Goal: Task Accomplishment & Management: Manage account settings

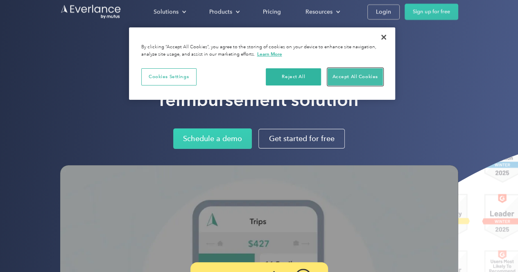
click at [344, 73] on button "Accept All Cookies" at bounding box center [355, 76] width 55 height 17
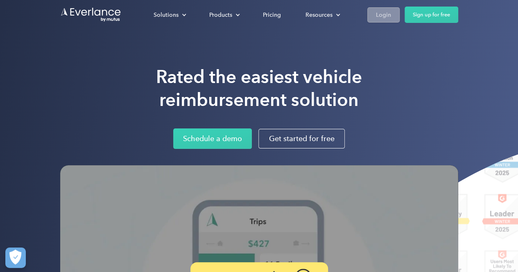
click at [380, 15] on div "Login" at bounding box center [383, 15] width 15 height 10
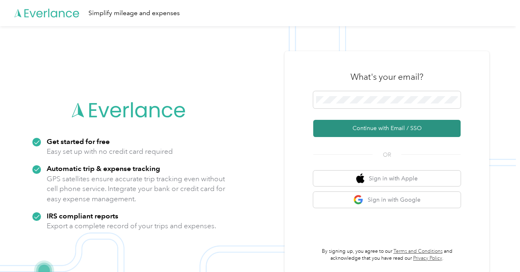
click at [363, 129] on button "Continue with Email / SSO" at bounding box center [386, 128] width 147 height 17
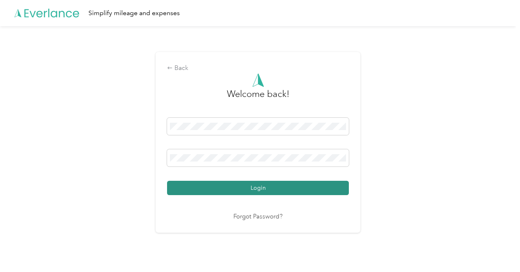
click at [325, 181] on button "Login" at bounding box center [258, 188] width 182 height 14
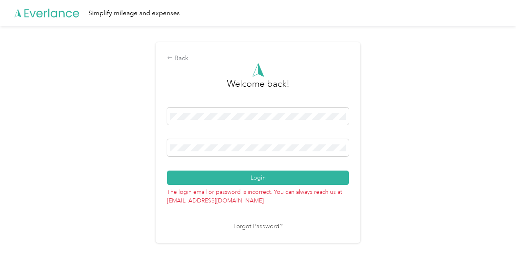
click at [248, 161] on div "Login" at bounding box center [258, 146] width 182 height 77
click at [230, 139] on span at bounding box center [258, 147] width 182 height 17
click at [231, 140] on span at bounding box center [258, 147] width 182 height 17
click at [142, 149] on div "Back Welcome back! Login The login email or password is incorrect. You can alwa…" at bounding box center [258, 146] width 516 height 240
click at [167, 171] on button "Login" at bounding box center [258, 178] width 182 height 14
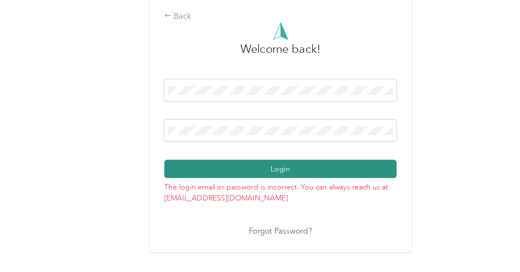
click at [219, 174] on button "Login" at bounding box center [258, 178] width 182 height 14
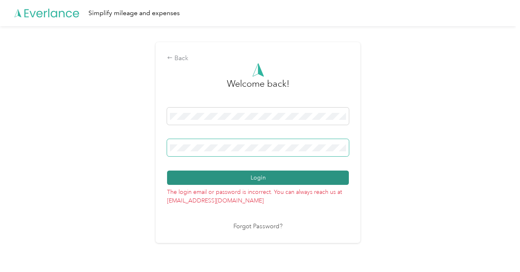
click at [167, 171] on button "Login" at bounding box center [258, 178] width 182 height 14
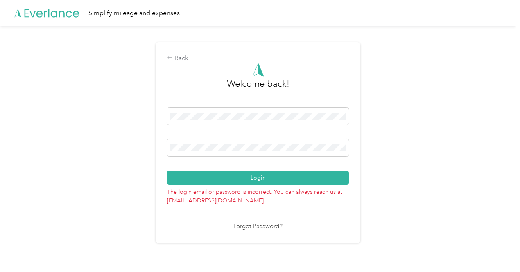
click at [281, 220] on div "Welcome back! Login The login email or password is incorrect. You can always re…" at bounding box center [258, 147] width 182 height 169
click at [259, 154] on span at bounding box center [258, 147] width 182 height 17
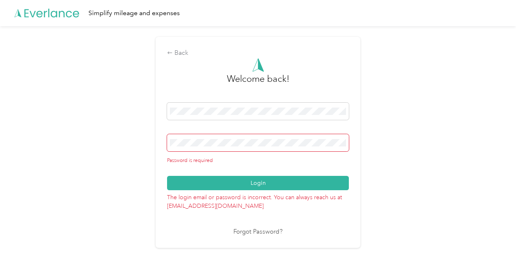
click at [251, 233] on link "Forgot Password?" at bounding box center [257, 232] width 49 height 9
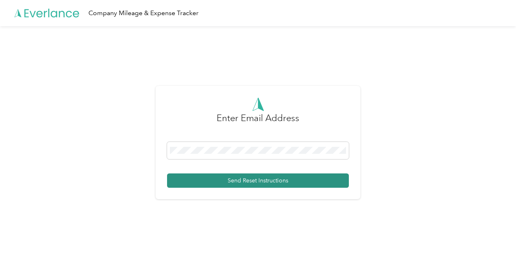
click at [264, 181] on button "Send Reset Instructions" at bounding box center [258, 181] width 182 height 14
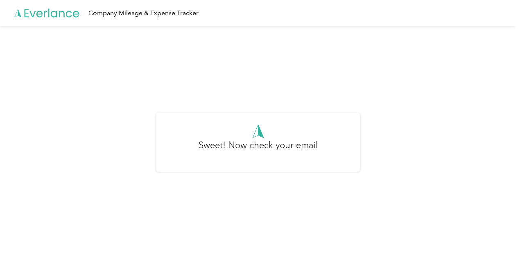
click at [46, 9] on icon at bounding box center [47, 13] width 66 height 47
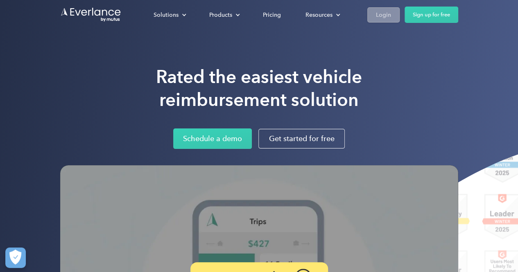
click at [387, 16] on div "Login" at bounding box center [383, 15] width 15 height 10
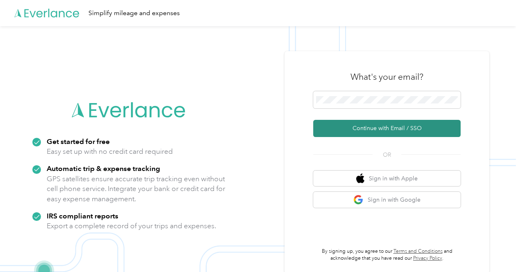
click at [377, 127] on button "Continue with Email / SSO" at bounding box center [386, 128] width 147 height 17
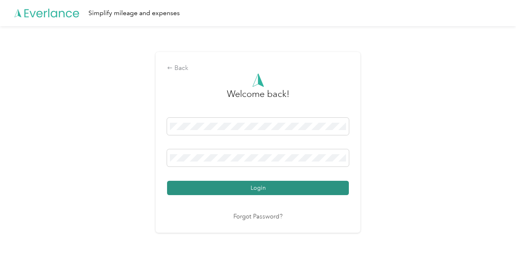
click at [304, 193] on button "Login" at bounding box center [258, 188] width 182 height 14
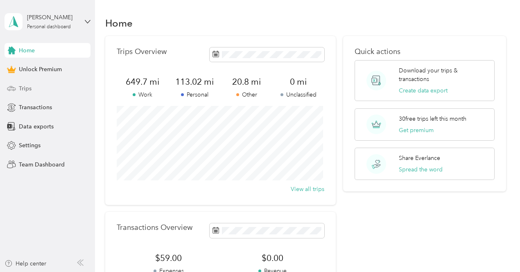
click at [34, 81] on div "Trips" at bounding box center [48, 88] width 86 height 15
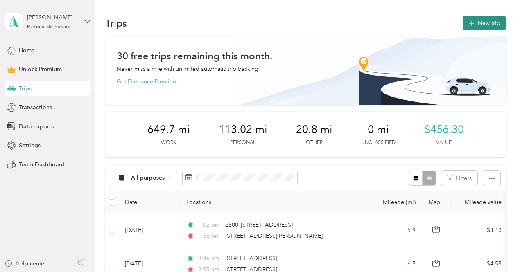
click at [492, 17] on button "New trip" at bounding box center [484, 23] width 43 height 14
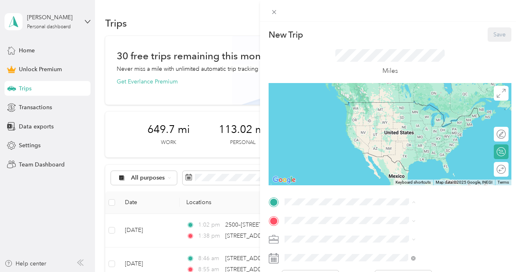
click at [419, 146] on span "[STREET_ADDRESS]" at bounding box center [413, 143] width 52 height 7
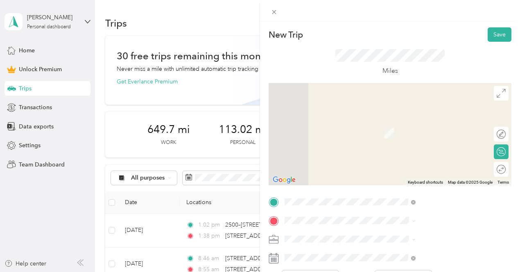
click at [400, 190] on span "[STREET_ADDRESS]" at bounding box center [413, 187] width 52 height 7
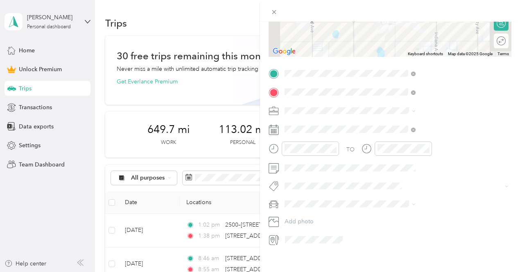
scroll to position [138, 0]
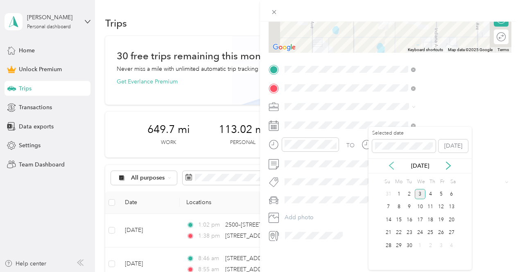
click at [390, 164] on icon at bounding box center [392, 166] width 8 height 8
click at [410, 215] on div "15" at bounding box center [409, 220] width 11 height 10
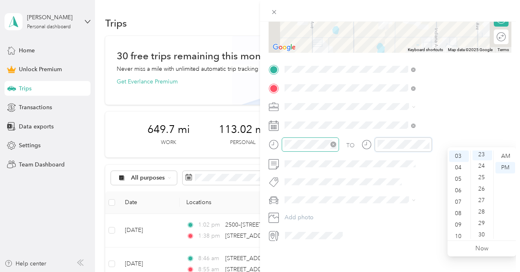
scroll to position [264, 0]
click at [505, 167] on div "PM" at bounding box center [506, 167] width 20 height 11
click at [466, 108] on div "TO Add photo" at bounding box center [390, 152] width 243 height 179
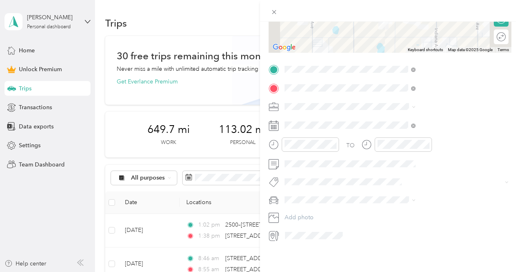
click at [492, 100] on span at bounding box center [397, 106] width 230 height 13
click at [419, 115] on div "Work" at bounding box center [434, 115] width 125 height 9
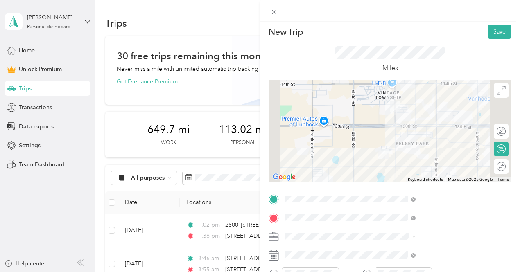
scroll to position [0, 2]
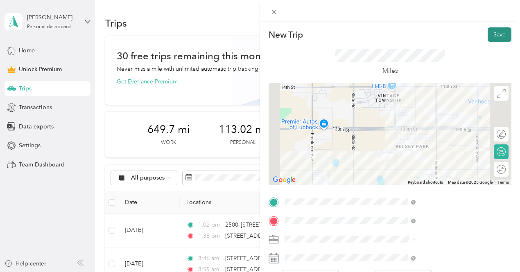
click at [492, 34] on button "Save" at bounding box center [500, 34] width 24 height 14
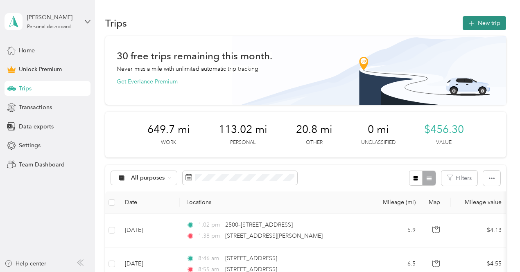
click at [486, 18] on button "New trip" at bounding box center [484, 23] width 43 height 14
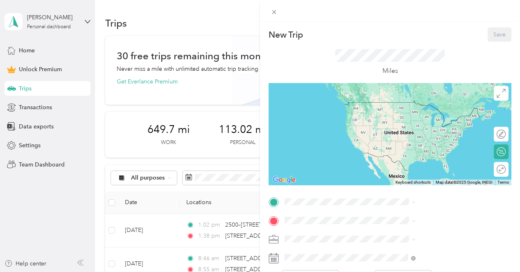
click at [414, 144] on div "Home [STREET_ADDRESS]" at bounding box center [413, 138] width 52 height 17
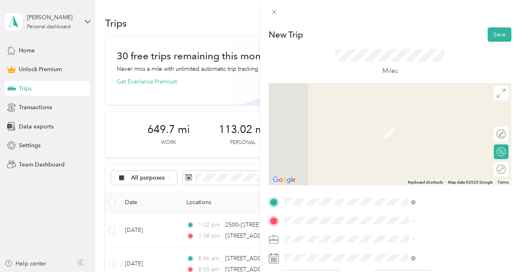
click at [405, 187] on span "[STREET_ADDRESS]" at bounding box center [413, 183] width 52 height 7
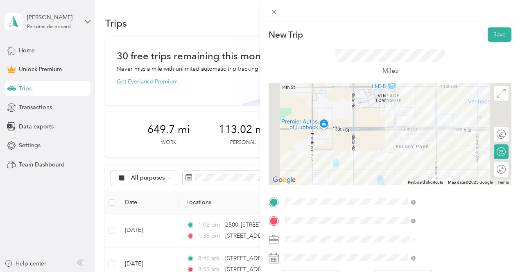
click at [383, 125] on li "Work" at bounding box center [437, 125] width 137 height 14
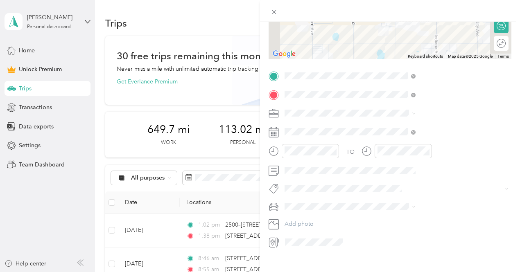
scroll to position [128, 0]
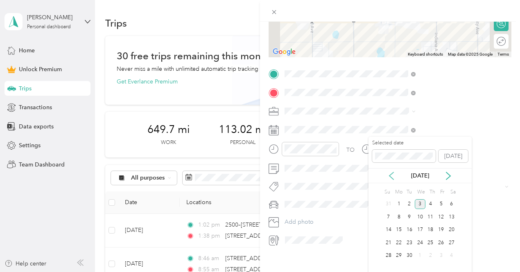
click at [390, 175] on icon at bounding box center [392, 175] width 4 height 7
click at [420, 225] on div "16" at bounding box center [420, 230] width 11 height 10
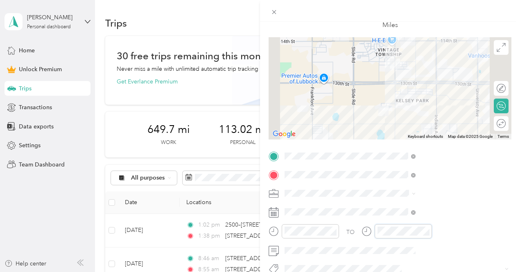
scroll to position [0, 0]
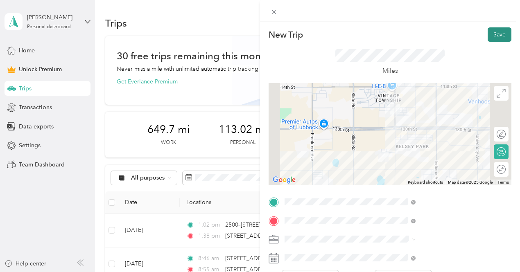
click at [495, 29] on button "Save" at bounding box center [500, 34] width 24 height 14
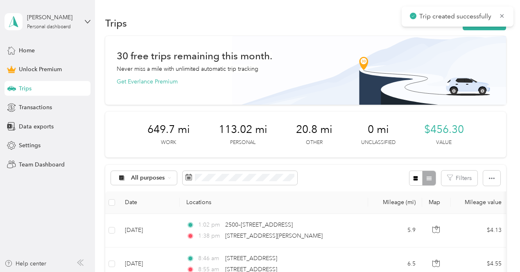
click at [21, 91] on span "Trips" at bounding box center [25, 88] width 13 height 9
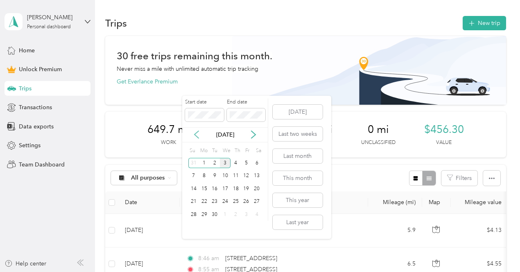
click at [197, 132] on icon at bounding box center [197, 134] width 4 height 7
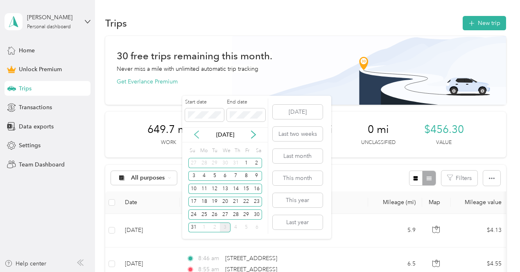
click at [197, 132] on icon at bounding box center [197, 134] width 4 height 7
click at [215, 161] on div "1" at bounding box center [214, 163] width 11 height 10
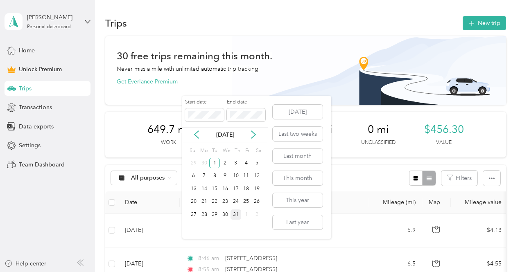
click at [235, 213] on div "31" at bounding box center [236, 215] width 11 height 10
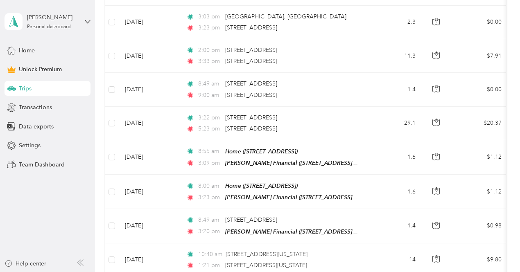
scroll to position [644, 0]
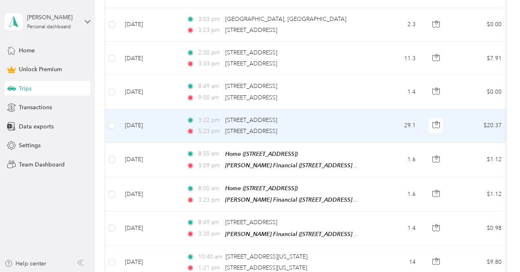
click at [364, 136] on td "3:22 pm [STREET_ADDRESS] 5:23 pm [STREET_ADDRESS]" at bounding box center [274, 126] width 188 height 34
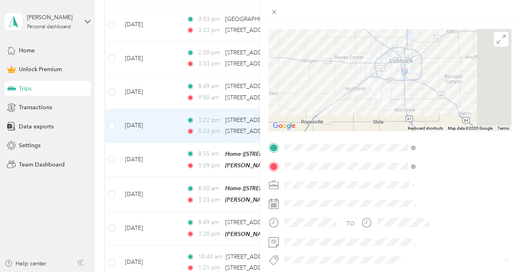
scroll to position [55, 0]
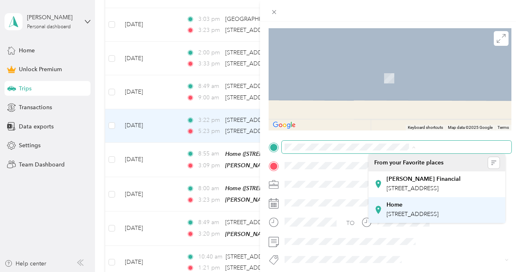
click at [437, 218] on span "[STREET_ADDRESS]" at bounding box center [413, 214] width 52 height 7
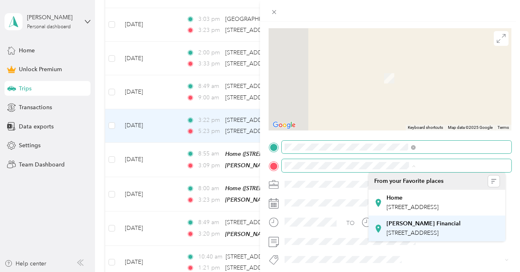
click at [425, 237] on span "[STREET_ADDRESS]" at bounding box center [413, 233] width 52 height 7
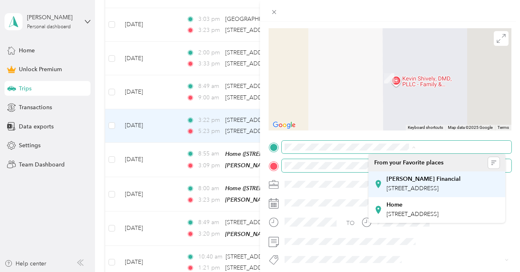
click at [439, 190] on span "[STREET_ADDRESS]" at bounding box center [413, 188] width 52 height 7
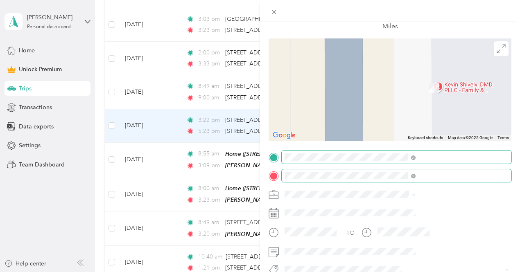
click at [503, 177] on span at bounding box center [397, 176] width 230 height 13
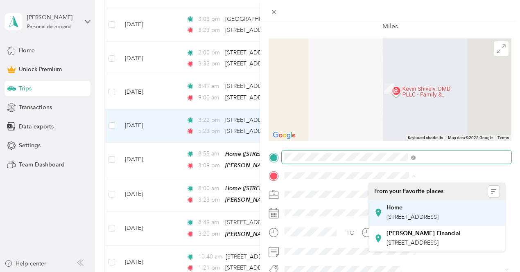
click at [439, 216] on span "[STREET_ADDRESS]" at bounding box center [413, 217] width 52 height 7
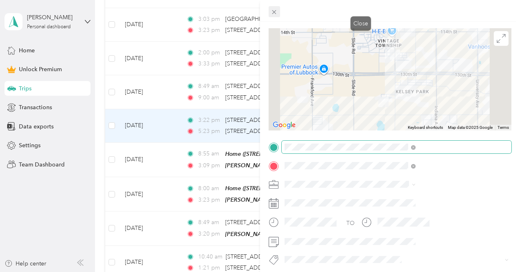
click at [280, 8] on span at bounding box center [274, 11] width 11 height 11
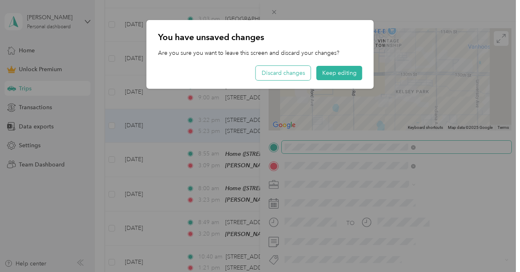
click at [301, 72] on button "Discard changes" at bounding box center [283, 73] width 55 height 14
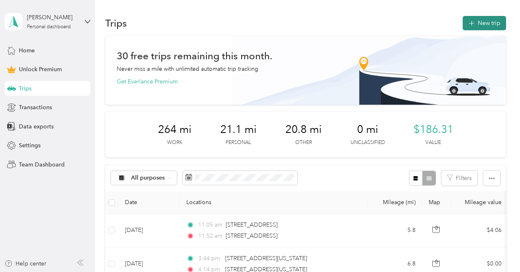
click at [488, 22] on button "New trip" at bounding box center [484, 23] width 43 height 14
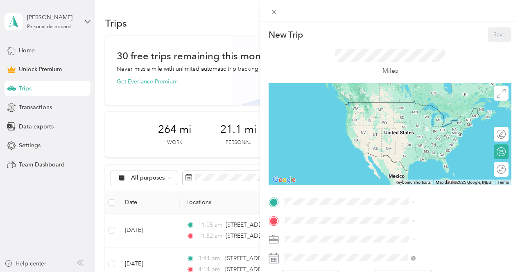
click at [326, 15] on div "New Trip Save This trip cannot be edited because it is either under review, app…" at bounding box center [260, 136] width 520 height 272
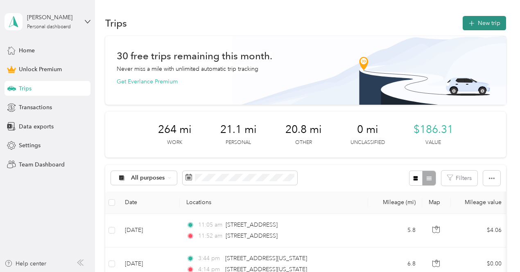
click at [488, 22] on button "New trip" at bounding box center [484, 23] width 43 height 14
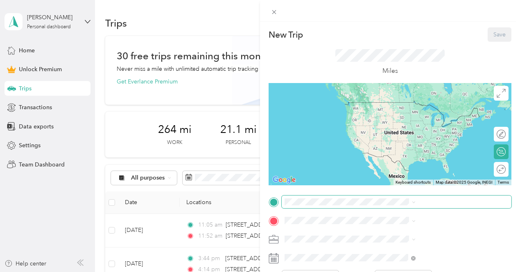
click at [422, 207] on span at bounding box center [397, 202] width 230 height 13
click at [422, 206] on span at bounding box center [397, 202] width 230 height 13
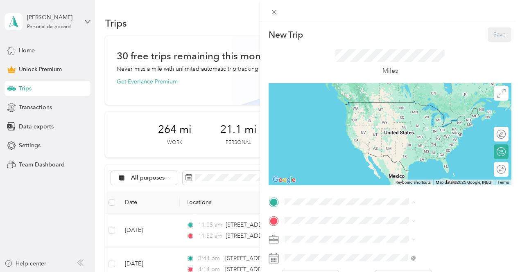
click at [421, 139] on div "Home [STREET_ADDRESS]" at bounding box center [413, 138] width 52 height 17
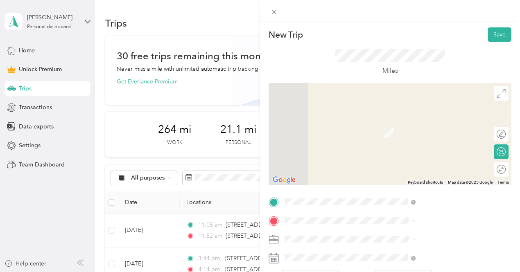
click at [447, 182] on div "[PERSON_NAME] Financial [STREET_ADDRESS]" at bounding box center [436, 183] width 125 height 20
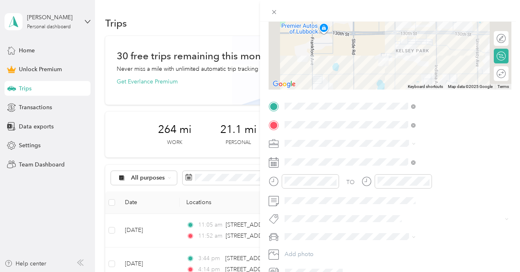
scroll to position [98, 0]
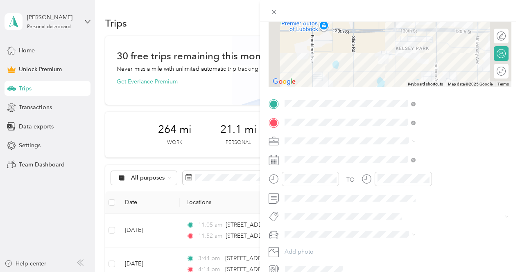
click at [420, 159] on ol "Work Personal Consultant Other Charity Medical Moving Commute" at bounding box center [437, 205] width 137 height 115
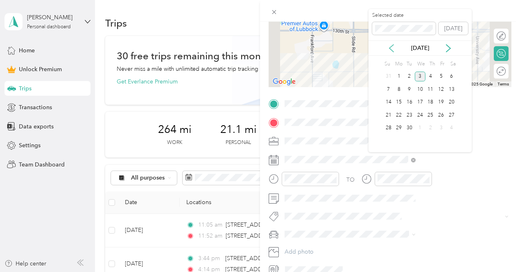
click at [390, 47] on icon at bounding box center [392, 48] width 4 height 7
click at [400, 111] on div "21" at bounding box center [399, 115] width 11 height 10
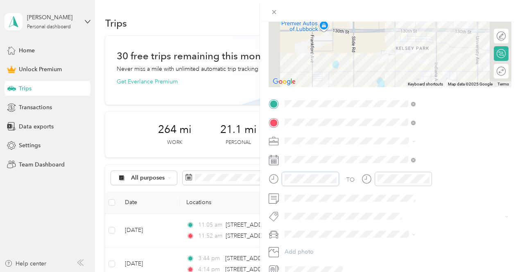
click at [342, 189] on div "New Trip Save This trip cannot be edited because it is either under review, app…" at bounding box center [260, 136] width 520 height 272
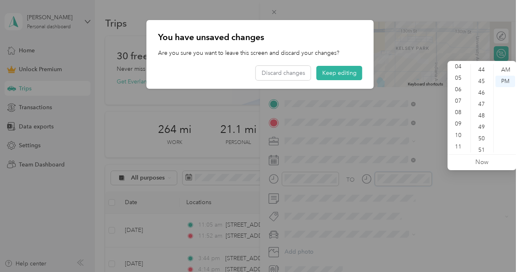
scroll to position [241, 0]
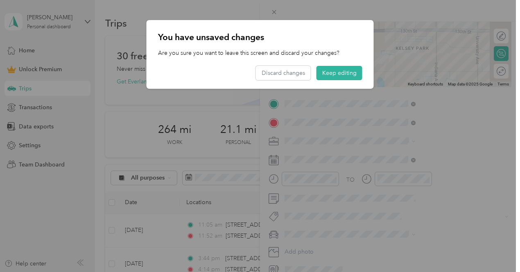
click at [508, 29] on div at bounding box center [260, 136] width 520 height 272
click at [336, 75] on button "Keep editing" at bounding box center [340, 73] width 46 height 14
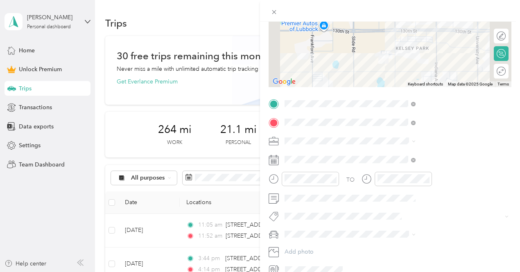
click at [406, 152] on div "Work" at bounding box center [434, 151] width 125 height 9
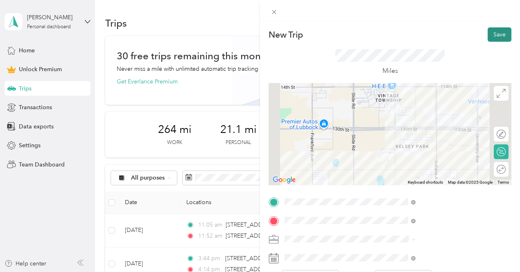
click at [490, 32] on button "Save" at bounding box center [500, 34] width 24 height 14
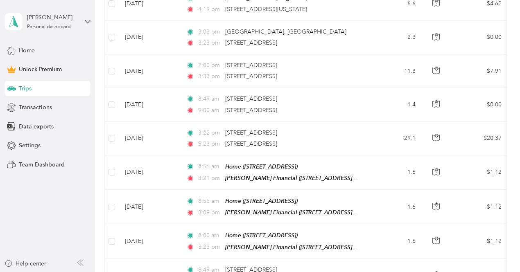
scroll to position [630, 0]
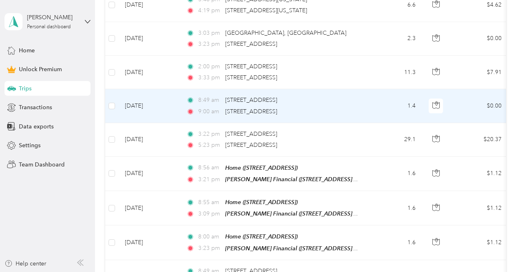
click at [376, 106] on td "1.4" at bounding box center [395, 106] width 54 height 34
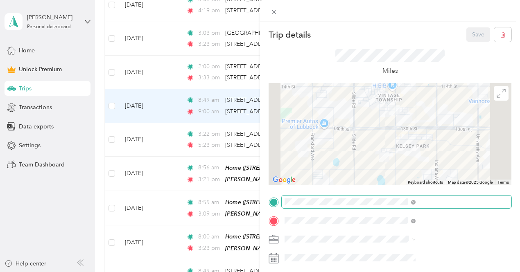
click at [483, 197] on span at bounding box center [397, 202] width 230 height 13
click at [416, 201] on span at bounding box center [413, 202] width 5 height 7
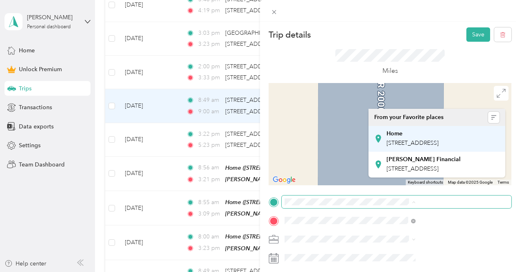
click at [435, 132] on div "Home" at bounding box center [413, 133] width 52 height 7
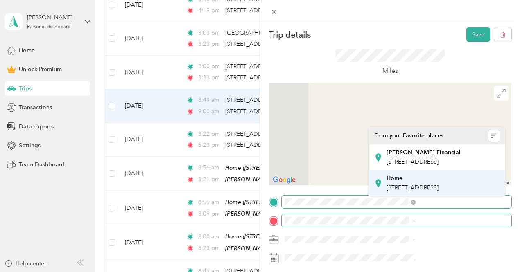
click at [439, 182] on div "Home" at bounding box center [413, 178] width 52 height 7
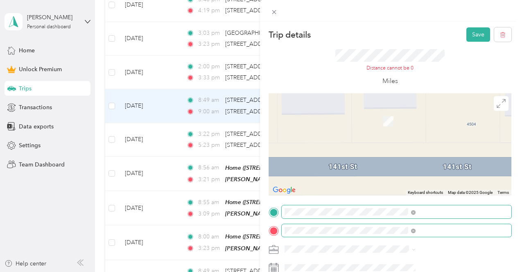
click at [437, 272] on div "Trip details Save This trip cannot be edited because it is either under review,…" at bounding box center [258, 272] width 516 height 0
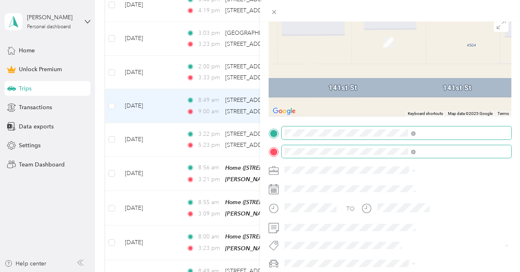
scroll to position [84, 0]
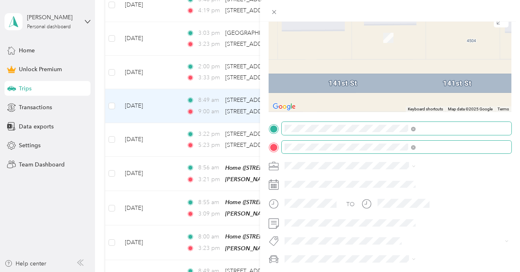
click at [411, 162] on span at bounding box center [397, 165] width 230 height 13
click at [415, 167] on icon at bounding box center [414, 166] width 2 height 2
click at [397, 45] on li "Work" at bounding box center [437, 51] width 137 height 14
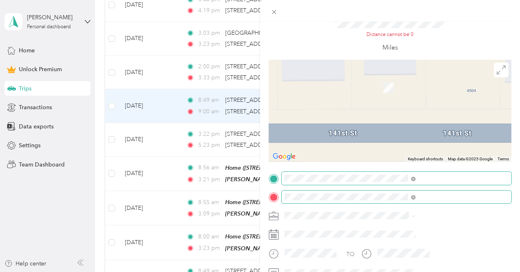
scroll to position [0, 0]
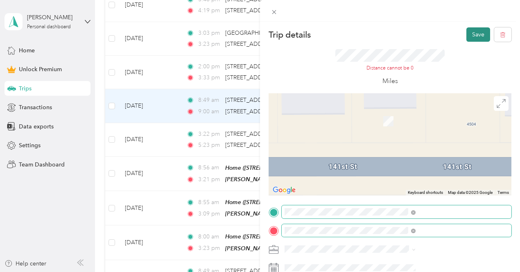
click at [476, 34] on button "Save" at bounding box center [479, 34] width 24 height 14
click at [500, 33] on icon "button" at bounding box center [503, 35] width 6 height 6
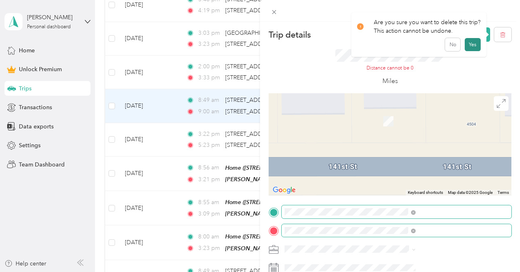
click at [466, 41] on button "Yes" at bounding box center [473, 44] width 16 height 13
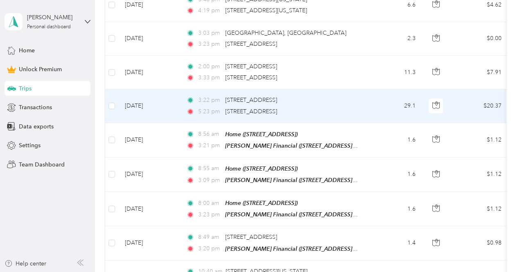
click at [359, 102] on td "3:22 pm [STREET_ADDRESS] 5:23 pm [STREET_ADDRESS]" at bounding box center [274, 106] width 188 height 34
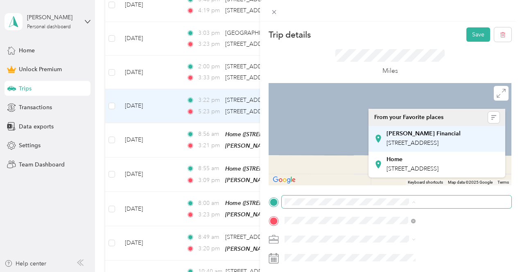
click at [439, 137] on div "[PERSON_NAME] Financial" at bounding box center [424, 133] width 74 height 7
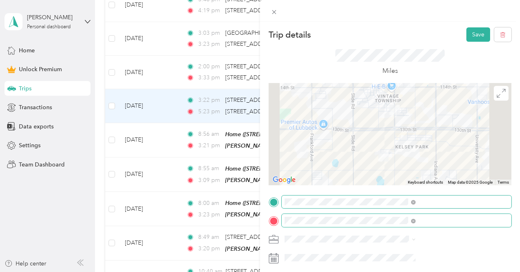
click at [416, 221] on span at bounding box center [411, 221] width 7 height 6
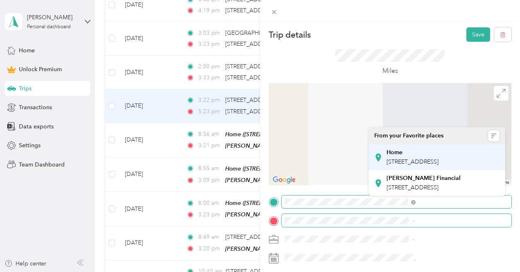
click at [423, 157] on div "Home [STREET_ADDRESS]" at bounding box center [413, 157] width 52 height 17
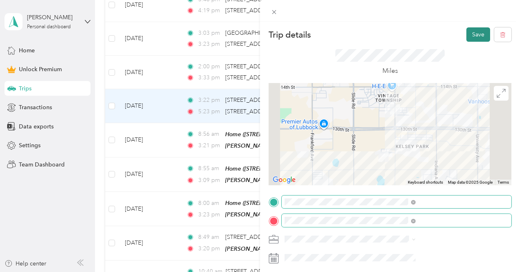
click at [472, 36] on button "Save" at bounding box center [479, 34] width 24 height 14
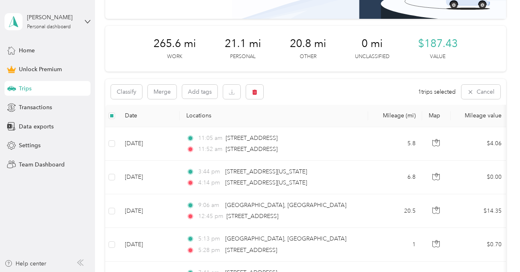
scroll to position [91, 0]
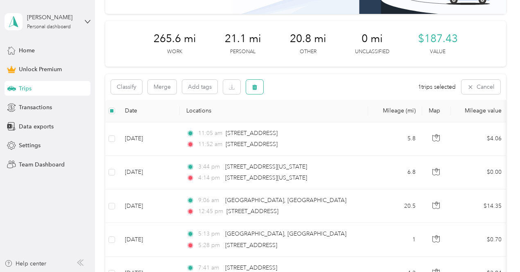
click at [256, 87] on icon "button" at bounding box center [254, 86] width 5 height 5
click at [319, 117] on button "Yes" at bounding box center [316, 120] width 16 height 13
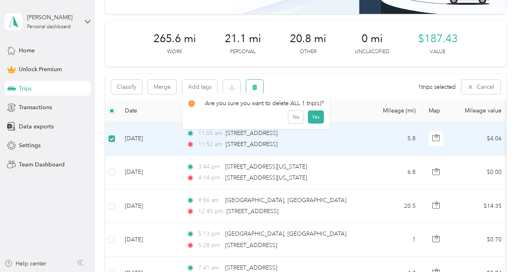
click at [256, 87] on icon "button" at bounding box center [254, 86] width 5 height 5
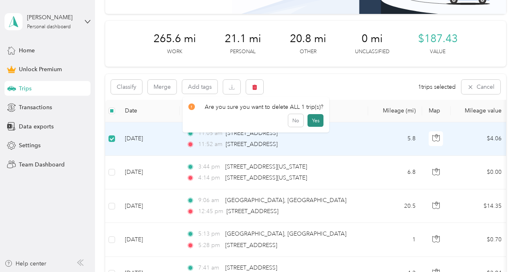
click at [311, 120] on button "Yes" at bounding box center [316, 120] width 16 height 13
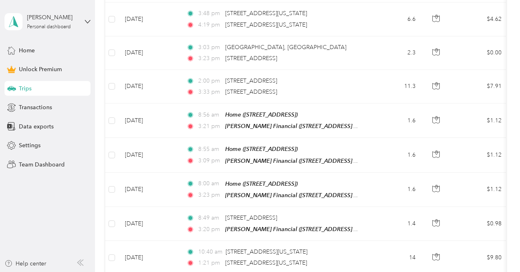
scroll to position [581, 0]
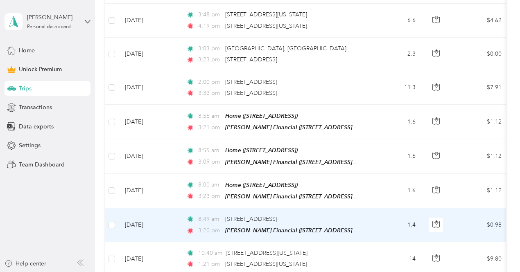
click at [369, 213] on td "1.4" at bounding box center [395, 226] width 54 height 34
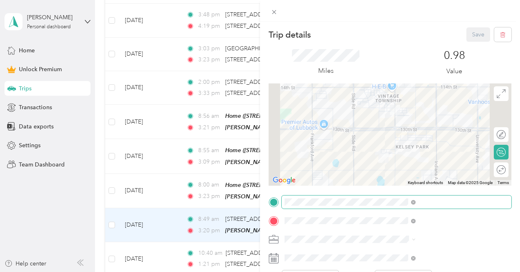
click at [416, 199] on span at bounding box center [411, 202] width 7 height 6
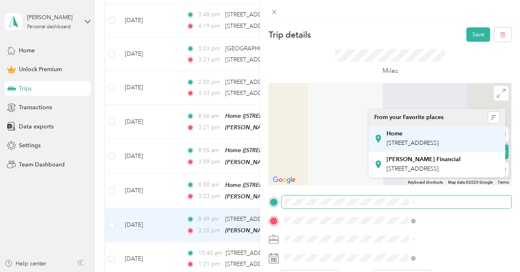
click at [438, 146] on span "[STREET_ADDRESS]" at bounding box center [413, 143] width 52 height 7
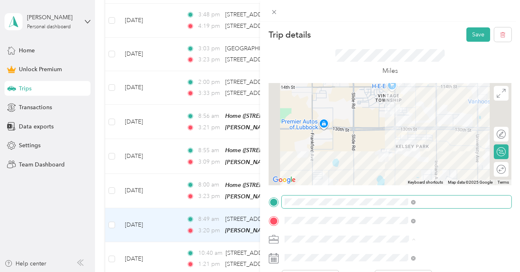
click at [392, 126] on li "Work" at bounding box center [437, 125] width 137 height 14
click at [474, 35] on button "Save" at bounding box center [479, 34] width 24 height 14
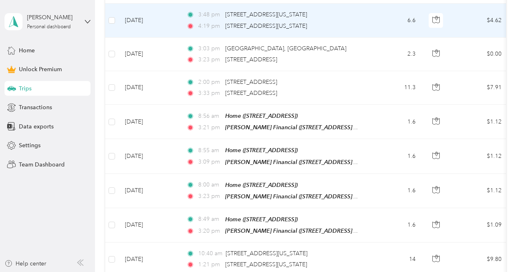
click at [474, 35] on td "$4.62" at bounding box center [479, 21] width 57 height 34
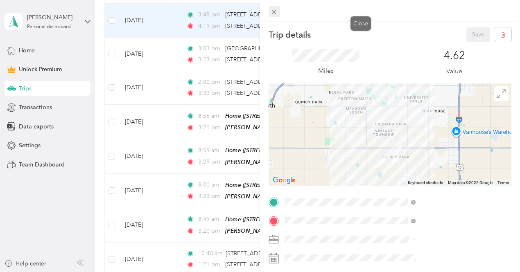
click at [278, 9] on icon at bounding box center [274, 12] width 7 height 7
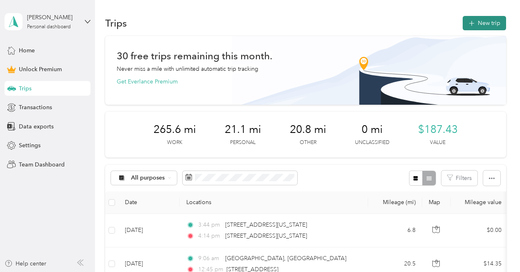
click at [489, 22] on button "New trip" at bounding box center [484, 23] width 43 height 14
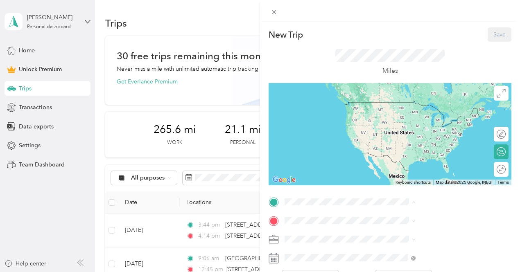
click at [413, 145] on span "[STREET_ADDRESS]" at bounding box center [413, 143] width 52 height 7
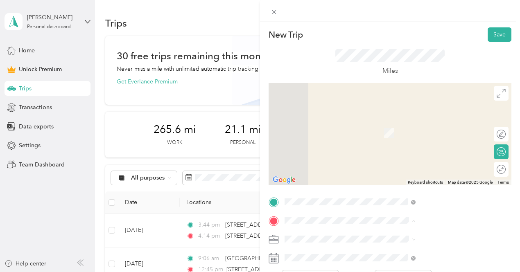
click at [411, 191] on span "[STREET_ADDRESS]" at bounding box center [413, 187] width 52 height 7
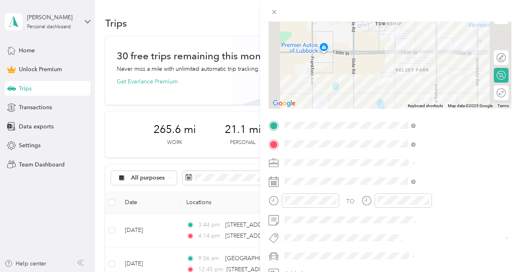
scroll to position [95, 0]
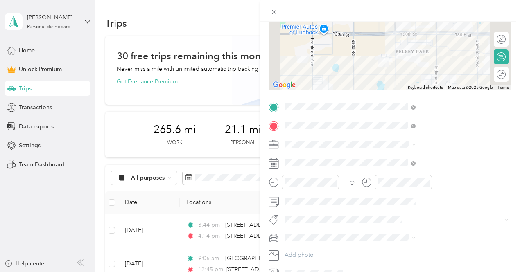
click at [428, 138] on span at bounding box center [397, 144] width 230 height 13
click at [416, 141] on span at bounding box center [414, 144] width 4 height 7
click at [416, 142] on span at bounding box center [414, 144] width 4 height 7
click at [425, 139] on span at bounding box center [397, 144] width 230 height 13
click at [416, 144] on span at bounding box center [412, 145] width 7 height 6
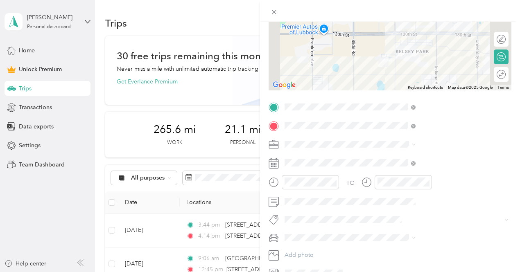
click at [397, 158] on div "Work" at bounding box center [436, 157] width 125 height 9
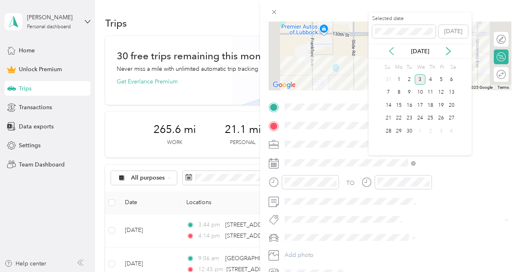
click at [390, 49] on icon at bounding box center [392, 51] width 8 height 8
click at [440, 102] on div "18" at bounding box center [441, 105] width 11 height 10
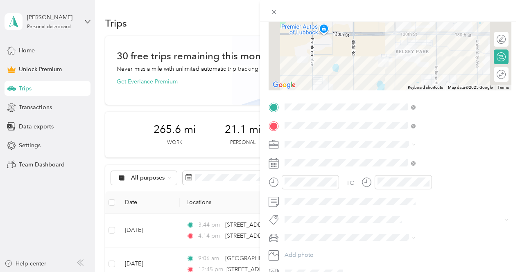
scroll to position [96, 0]
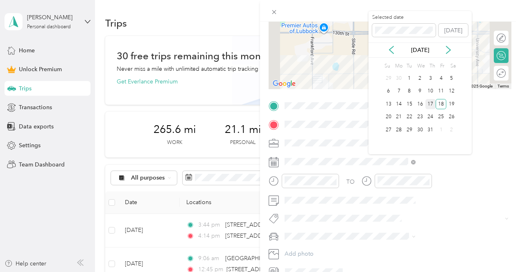
click at [430, 102] on div "17" at bounding box center [431, 104] width 11 height 10
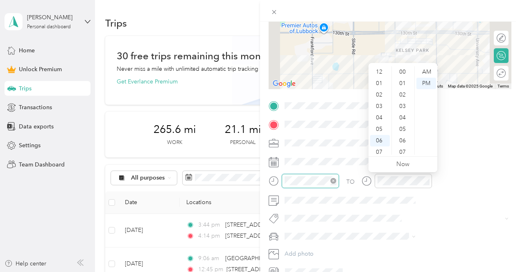
scroll to position [49, 0]
click at [339, 179] on div at bounding box center [304, 181] width 70 height 14
click at [382, 113] on div "08" at bounding box center [380, 114] width 20 height 11
click at [408, 83] on div "50" at bounding box center [404, 83] width 20 height 11
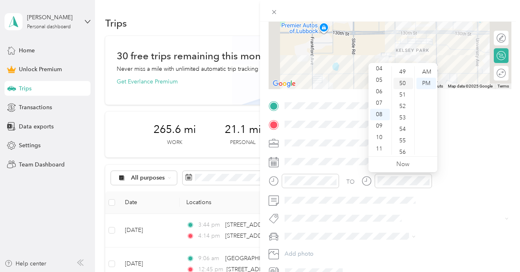
scroll to position [574, 0]
click at [428, 68] on div "AM" at bounding box center [427, 71] width 20 height 11
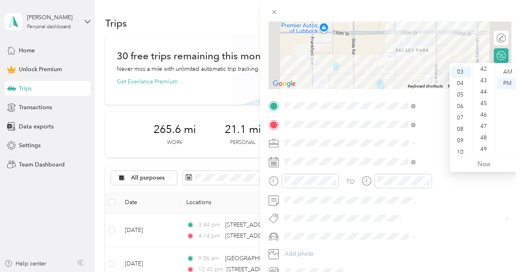
scroll to position [494, 0]
click at [484, 128] on div "48" at bounding box center [485, 128] width 20 height 11
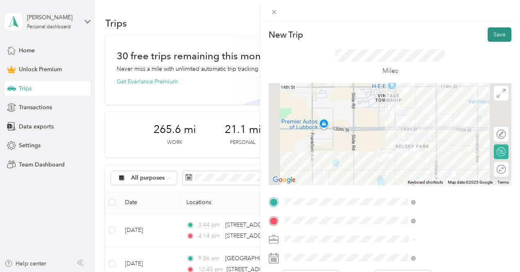
click at [497, 30] on button "Save" at bounding box center [500, 34] width 24 height 14
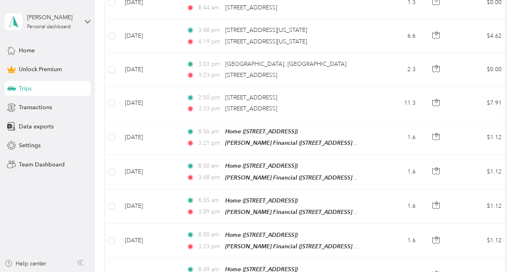
scroll to position [634, 0]
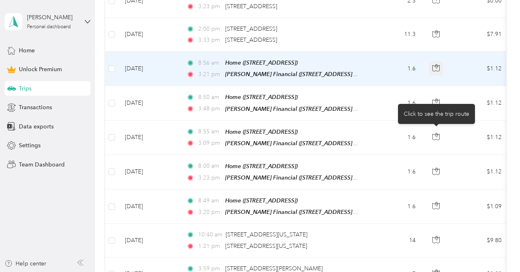
click at [435, 68] on icon "button" at bounding box center [436, 66] width 2 height 4
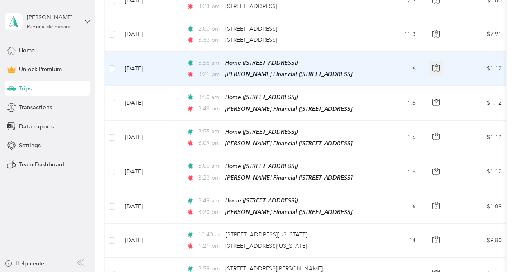
click at [435, 68] on icon "button" at bounding box center [436, 66] width 2 height 4
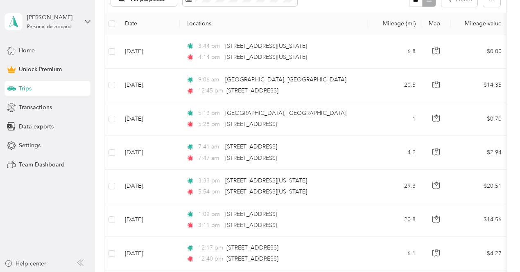
scroll to position [191, 0]
